Goal: Transaction & Acquisition: Purchase product/service

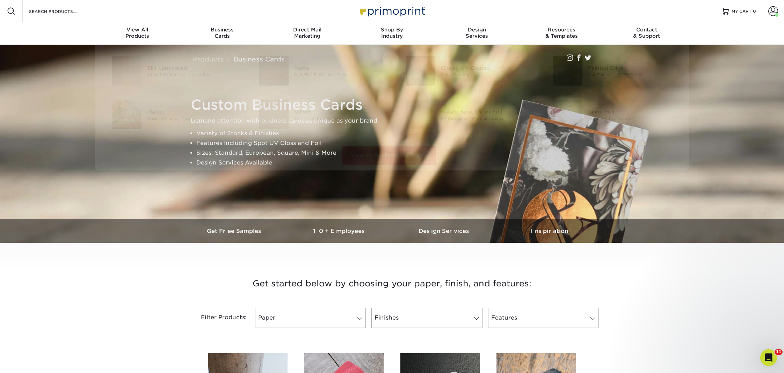
click at [69, 6] on div "Search Products" at bounding box center [60, 11] width 74 height 22
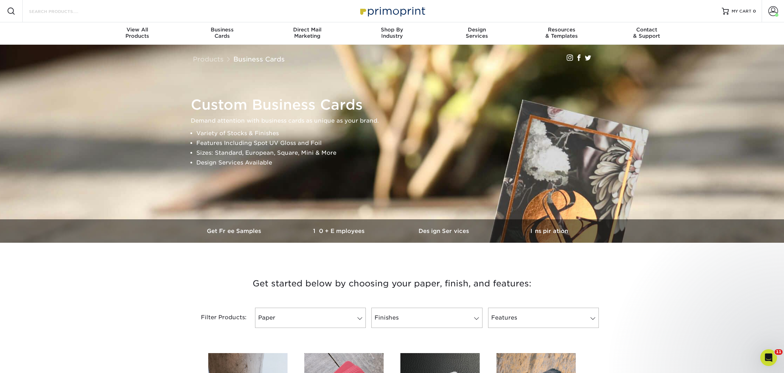
click at [58, 10] on input "Search Products" at bounding box center [62, 11] width 68 height 8
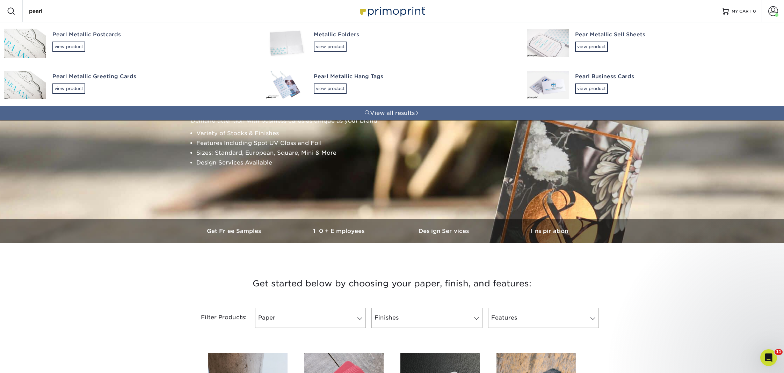
type input "pearl"
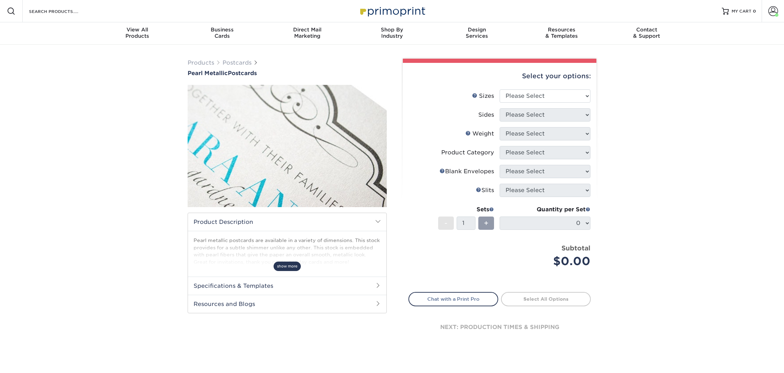
click at [291, 265] on span "show more" at bounding box center [286, 266] width 27 height 9
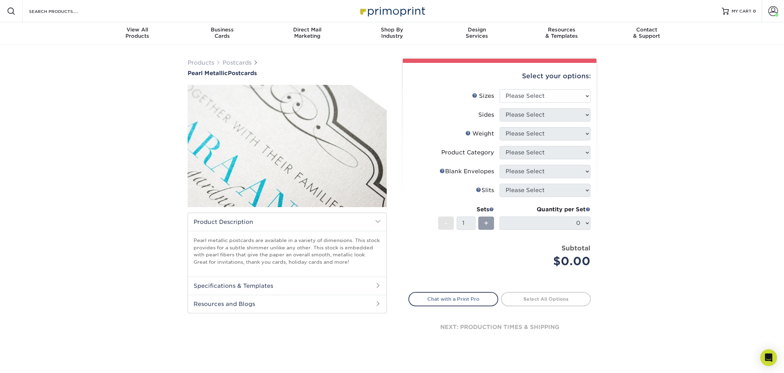
click at [253, 289] on h2 "Specifications & Templates" at bounding box center [287, 286] width 198 height 18
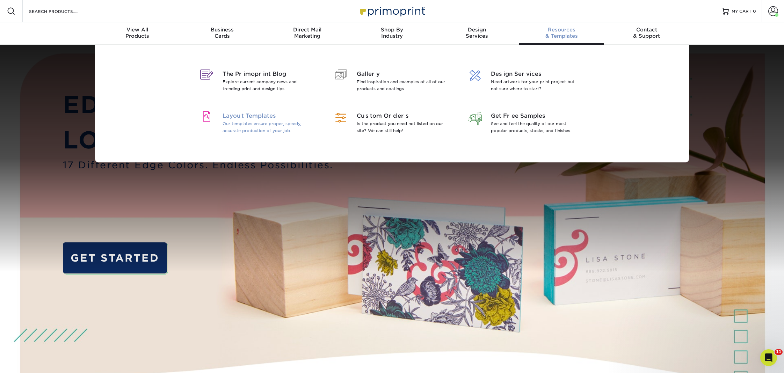
click at [258, 122] on p "Our templates ensure proper, speedy, accurate production of your job." at bounding box center [267, 127] width 90 height 14
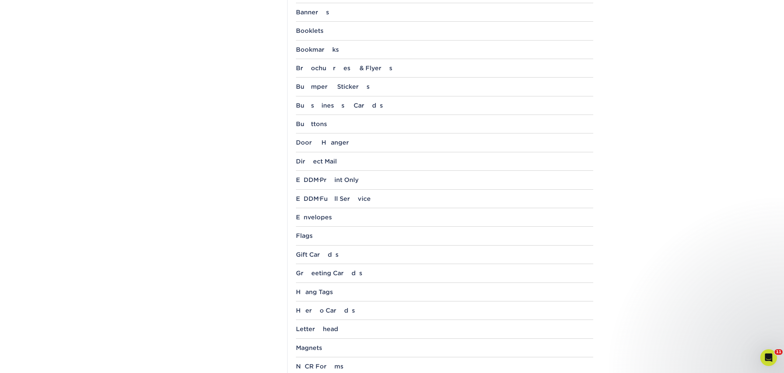
scroll to position [333, 0]
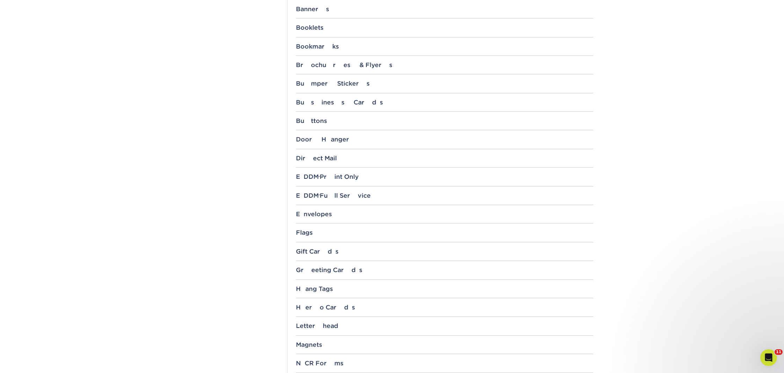
click at [319, 273] on div "Greeting Cards 10" x 7" 8.5" x 5.5" 6" x 9" 11" x 4.25" 12" x 6"" at bounding box center [444, 272] width 297 height 13
click at [319, 269] on div "Greeting Cards" at bounding box center [444, 269] width 297 height 7
click at [315, 286] on link "10" x 7"" at bounding box center [310, 289] width 19 height 6
